Goal: Task Accomplishment & Management: Use online tool/utility

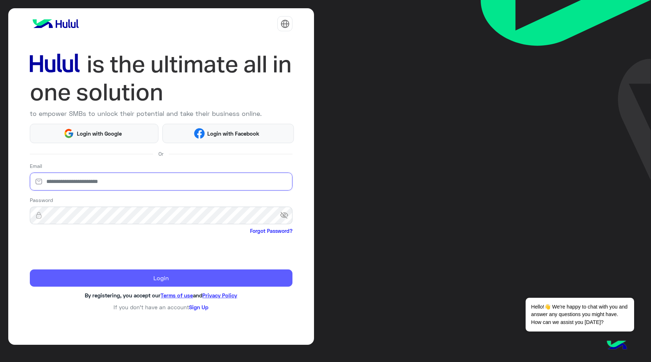
type input "**********"
click at [101, 285] on button "Login" at bounding box center [161, 278] width 263 height 17
click at [101, 286] on button "Login" at bounding box center [161, 278] width 263 height 17
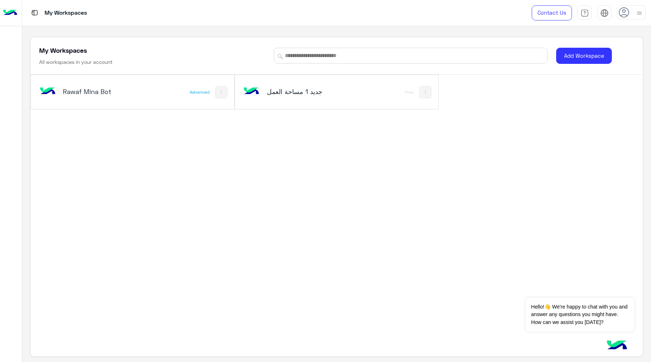
click at [134, 98] on div "Rawaf Mina Bot" at bounding box center [95, 92] width 114 height 21
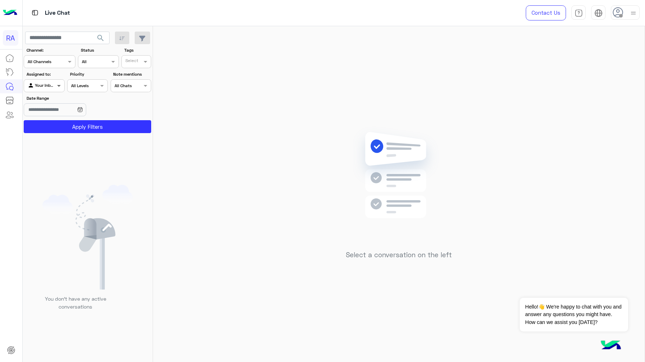
click at [57, 85] on span at bounding box center [59, 86] width 9 height 8
click at [51, 118] on div "Unassigned" at bounding box center [45, 114] width 42 height 14
click at [51, 122] on button "Apply Filters" at bounding box center [87, 126] width 127 height 13
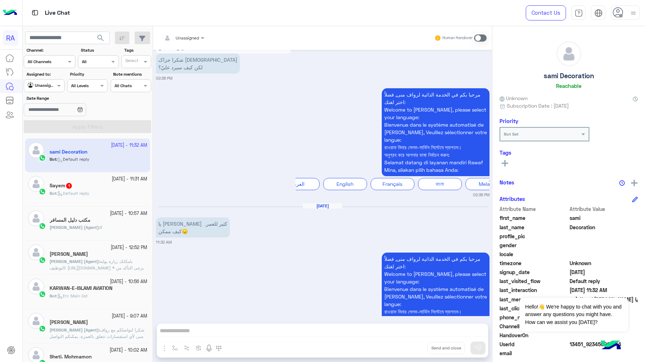
scroll to position [864, 0]
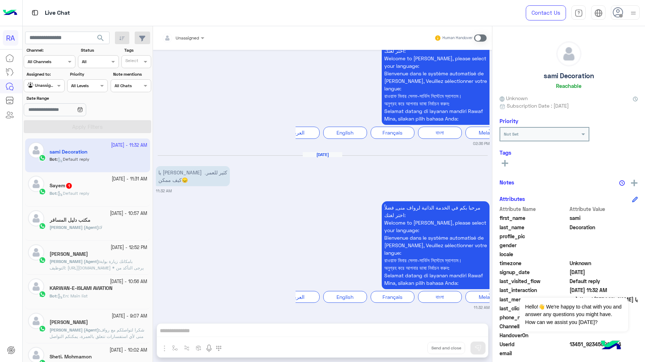
click at [82, 187] on div "Sayem 1" at bounding box center [99, 187] width 98 height 8
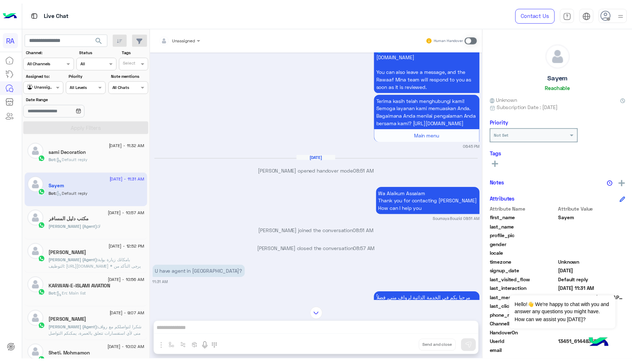
scroll to position [951, 0]
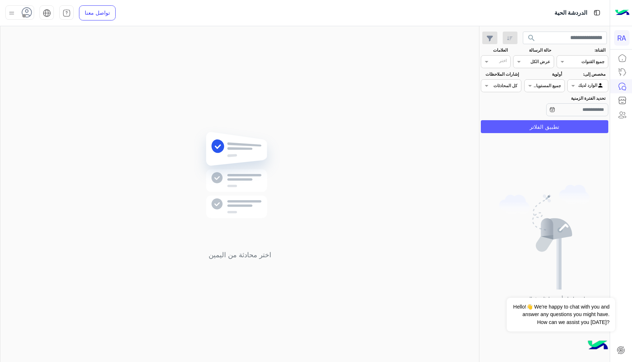
click at [547, 131] on button "تطبيق الفلاتر" at bounding box center [544, 126] width 127 height 13
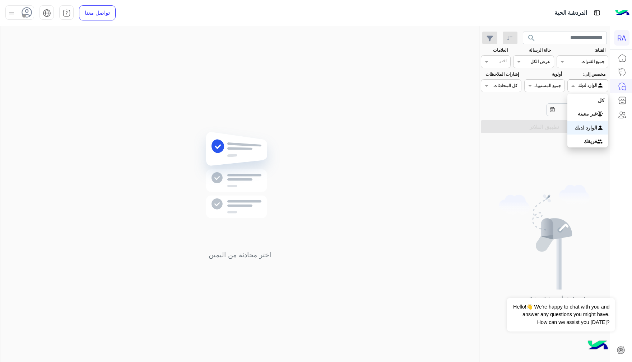
click at [585, 82] on div at bounding box center [588, 85] width 40 height 7
click at [587, 115] on b "غير معينة" at bounding box center [587, 114] width 19 height 6
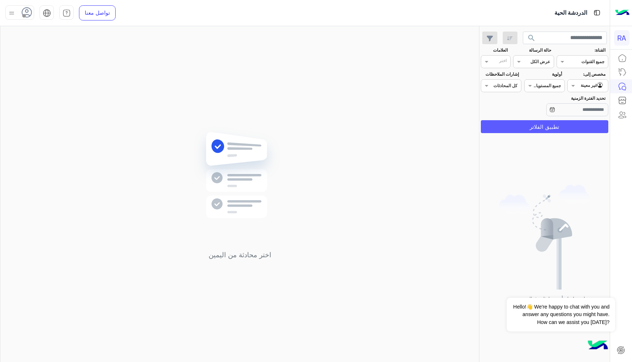
click at [577, 133] on button "تطبيق الفلاتر" at bounding box center [544, 126] width 127 height 13
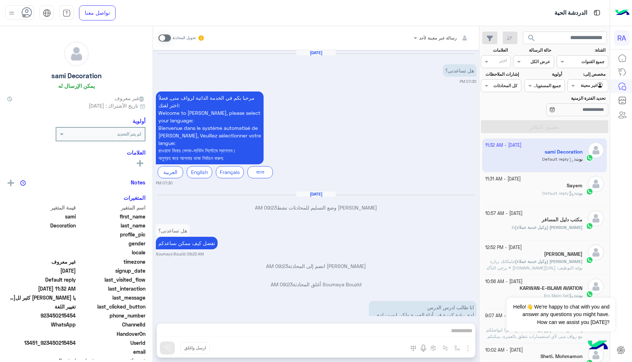
scroll to position [2050, 0]
